Goal: Entertainment & Leisure: Consume media (video, audio)

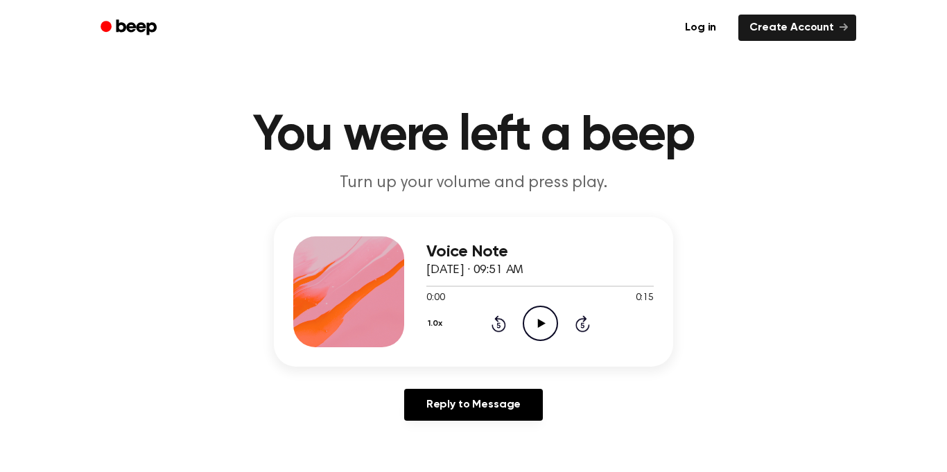
click at [534, 320] on icon "Play Audio" at bounding box center [540, 323] width 35 height 35
click at [537, 320] on icon "Play Audio" at bounding box center [540, 323] width 35 height 35
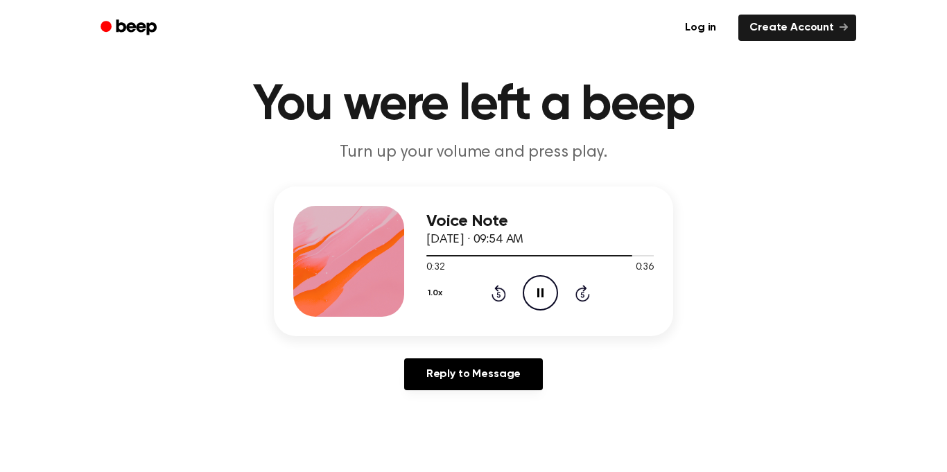
click at [425, 254] on div "Voice Note [DATE] · 09:54 AM 0:32 0:36 Your browser does not support the [objec…" at bounding box center [473, 261] width 399 height 150
click at [434, 254] on div at bounding box center [539, 255] width 227 height 11
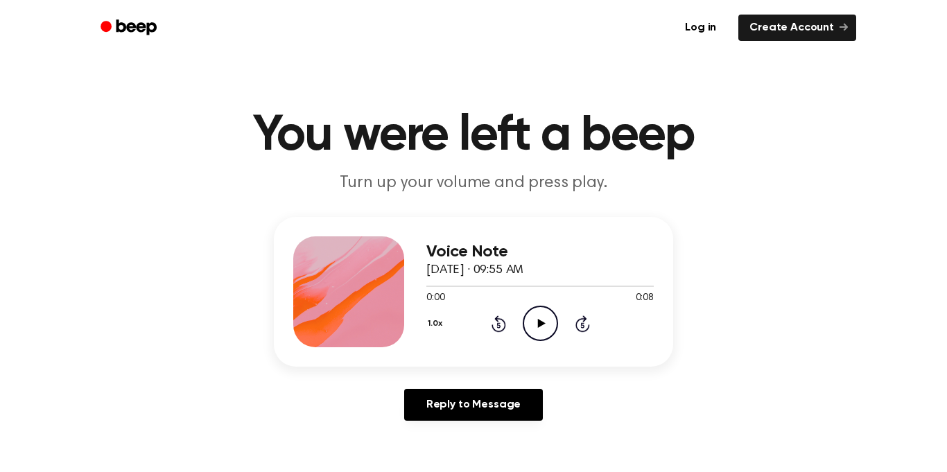
click at [548, 311] on icon "Play Audio" at bounding box center [540, 323] width 35 height 35
click at [538, 319] on icon "Play Audio" at bounding box center [540, 323] width 35 height 35
